Goal: Task Accomplishment & Management: Complete application form

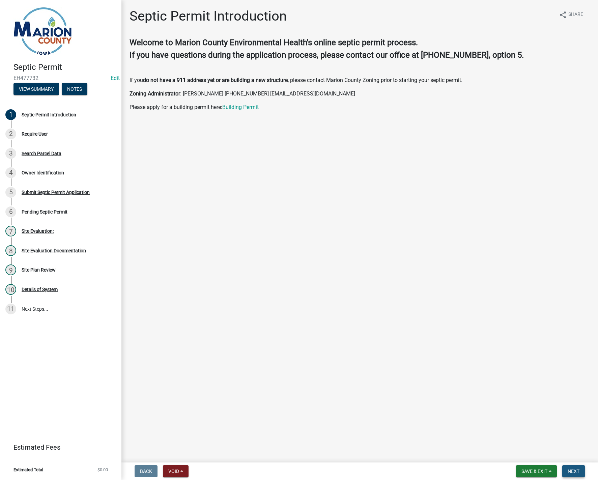
click at [572, 473] on span "Next" at bounding box center [574, 471] width 12 height 5
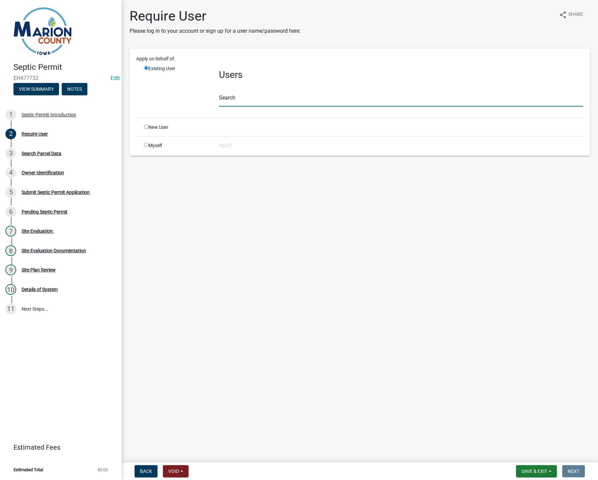
click at [235, 98] on input "text" at bounding box center [401, 100] width 364 height 14
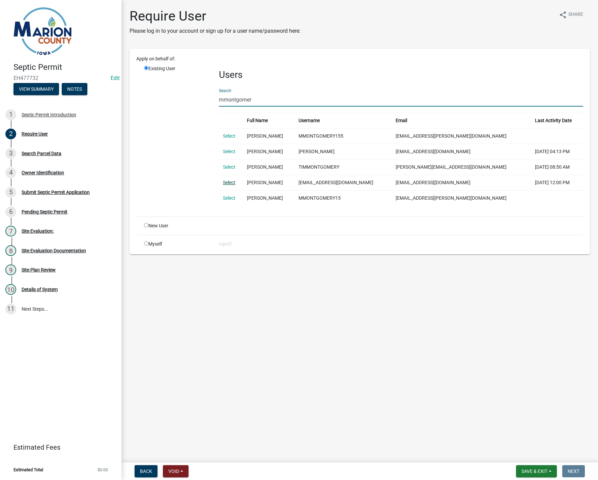
type input "mmontgomer"
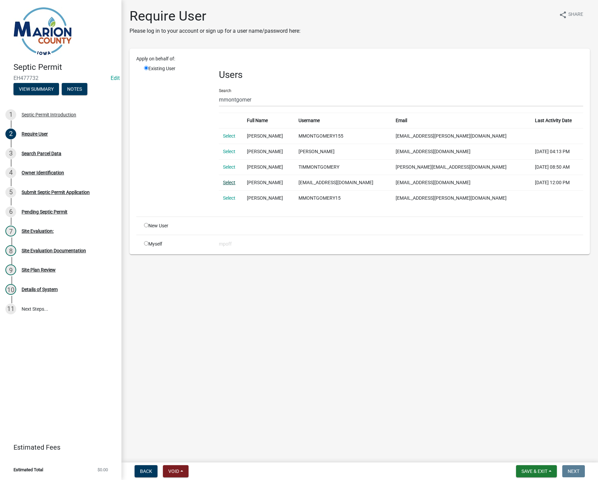
click at [227, 183] on link "Select" at bounding box center [229, 182] width 12 height 5
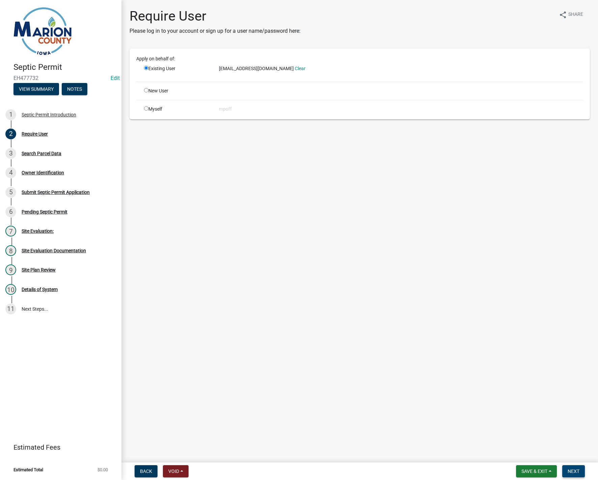
click at [579, 472] on span "Next" at bounding box center [574, 471] width 12 height 5
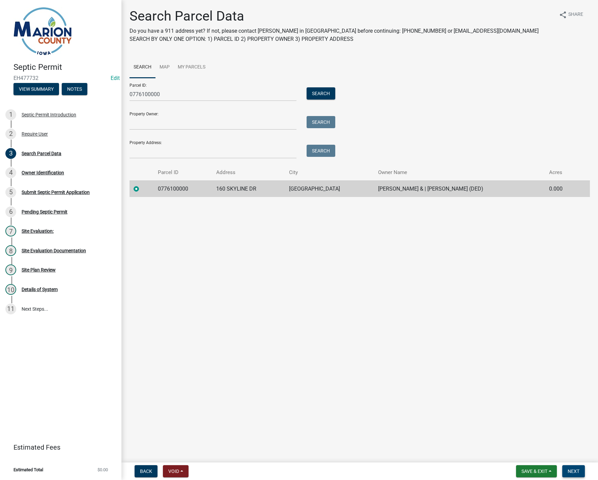
click at [573, 469] on span "Next" at bounding box center [574, 471] width 12 height 5
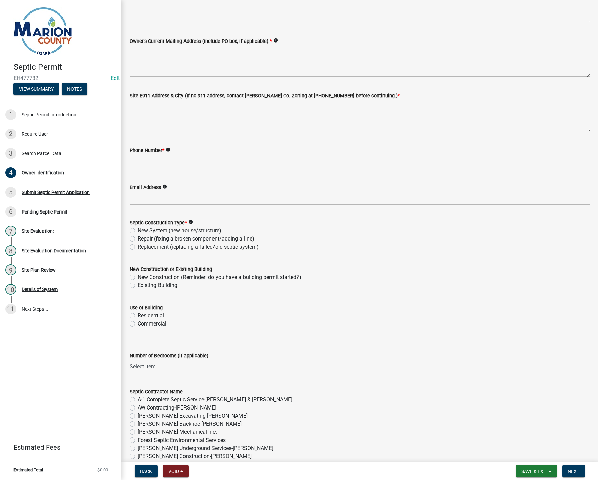
scroll to position [75, 0]
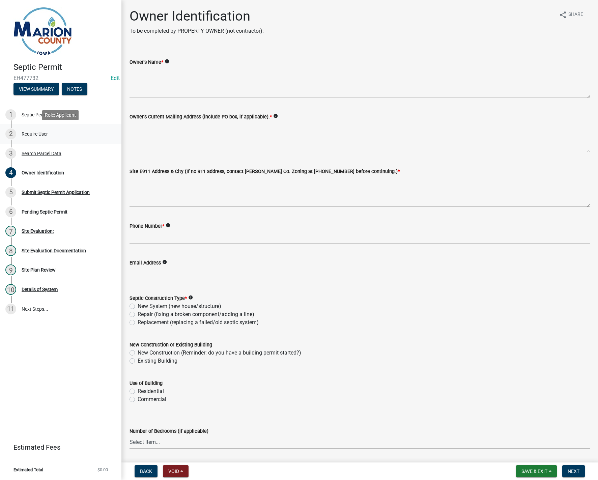
click at [34, 135] on div "Require User" at bounding box center [35, 134] width 26 height 5
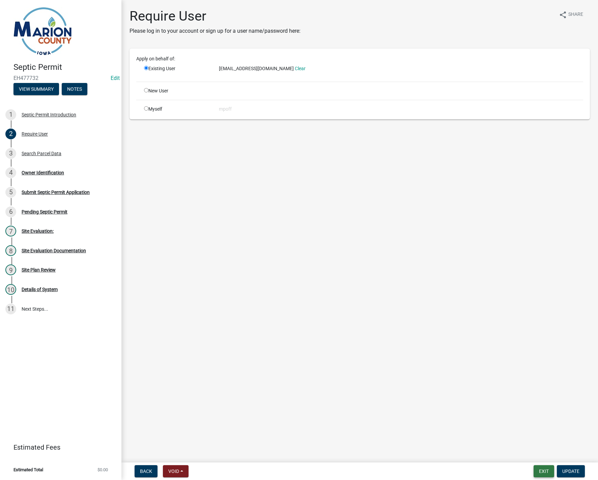
click at [542, 472] on button "Exit" at bounding box center [544, 471] width 21 height 12
